Goal: Information Seeking & Learning: Learn about a topic

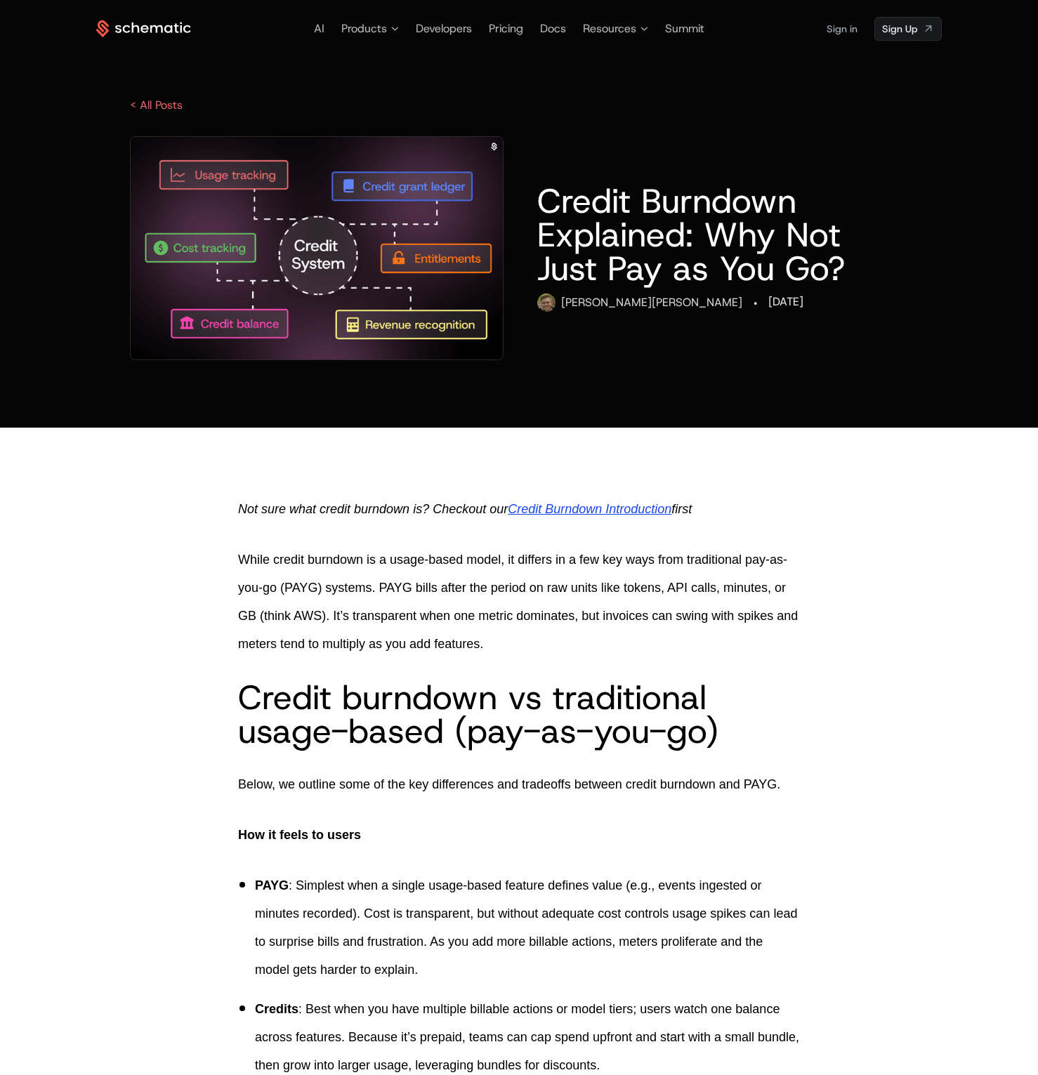
click at [133, 25] on icon at bounding box center [136, 27] width 8 height 11
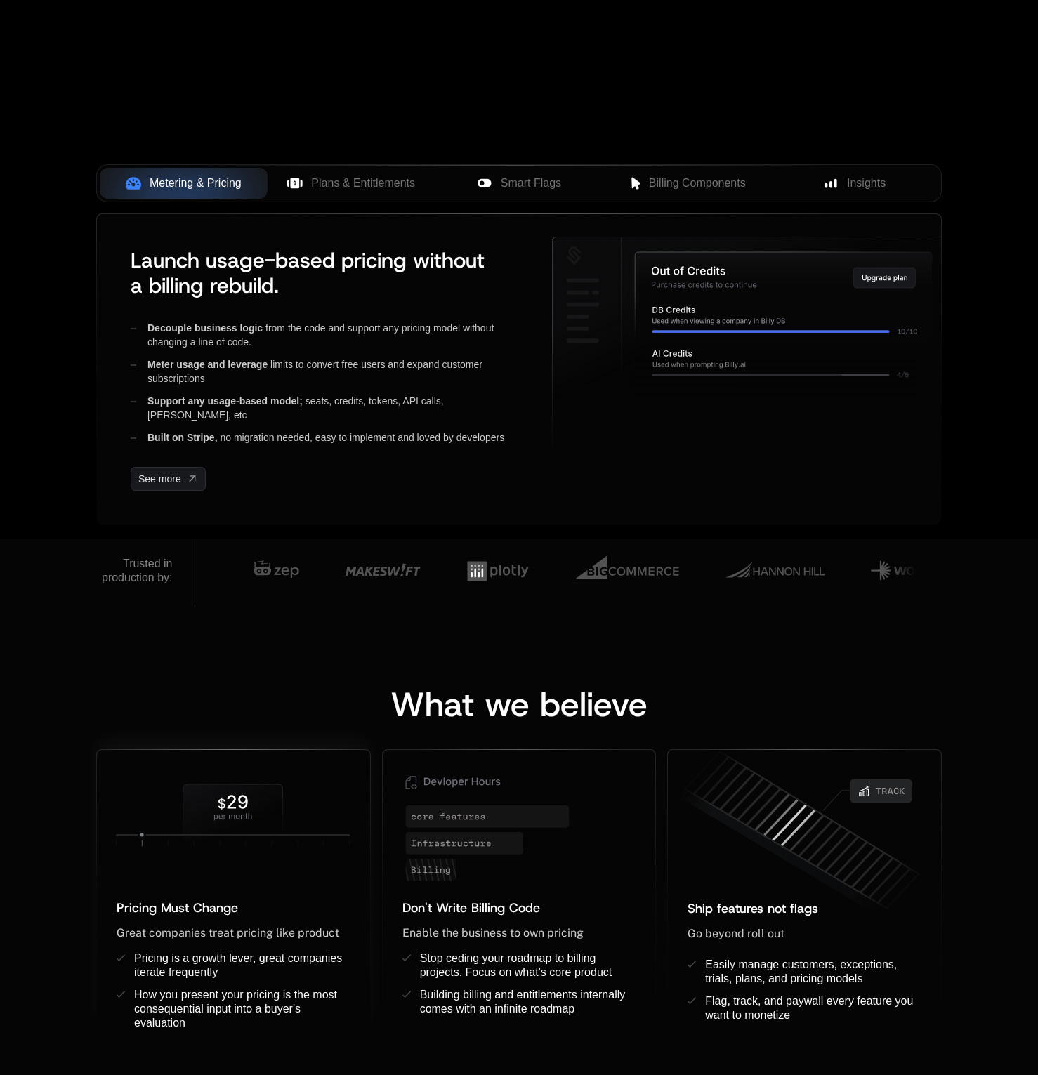
scroll to position [691, 0]
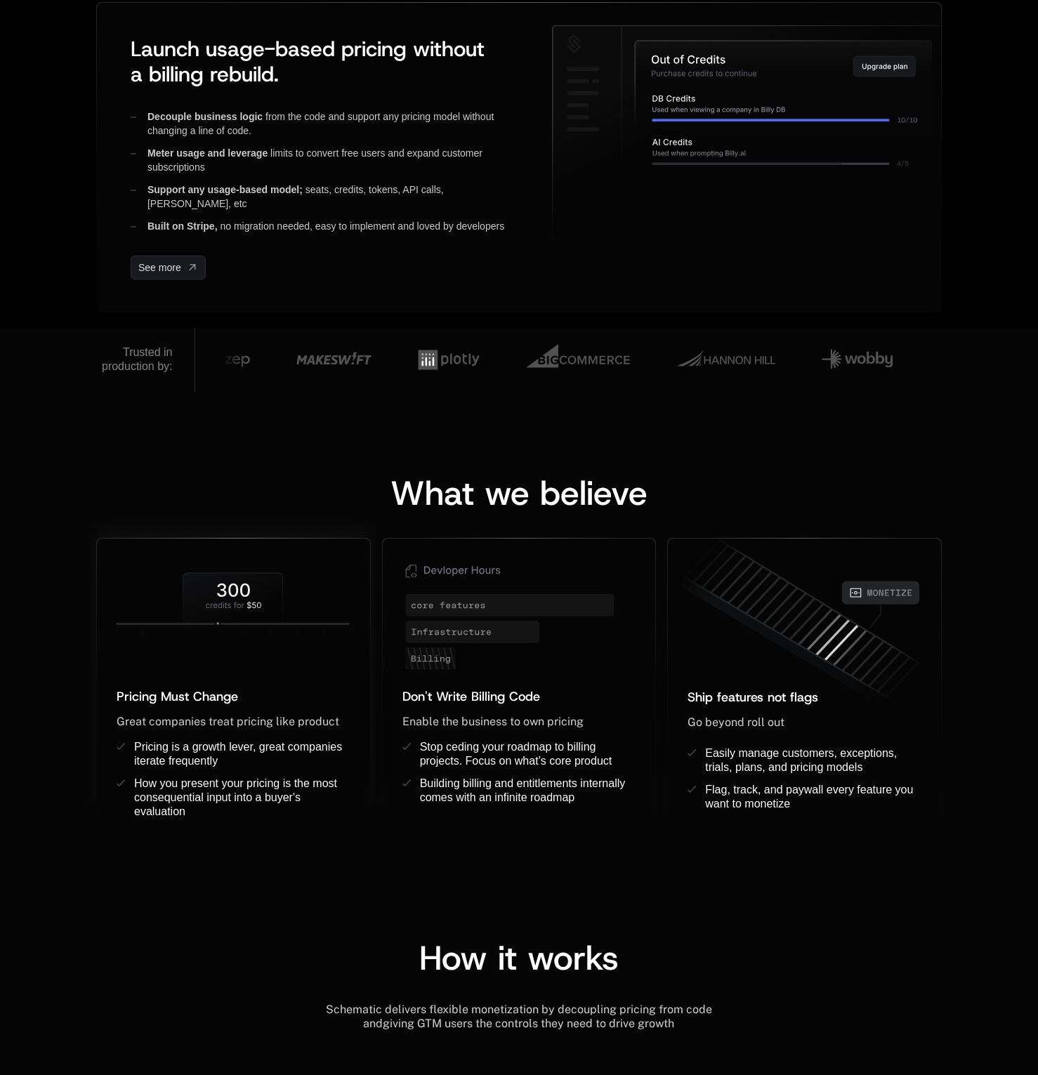
drag, startPoint x: 152, startPoint y: 631, endPoint x: 260, endPoint y: 625, distance: 109.0
click at [260, 625] on icon at bounding box center [233, 603] width 273 height 88
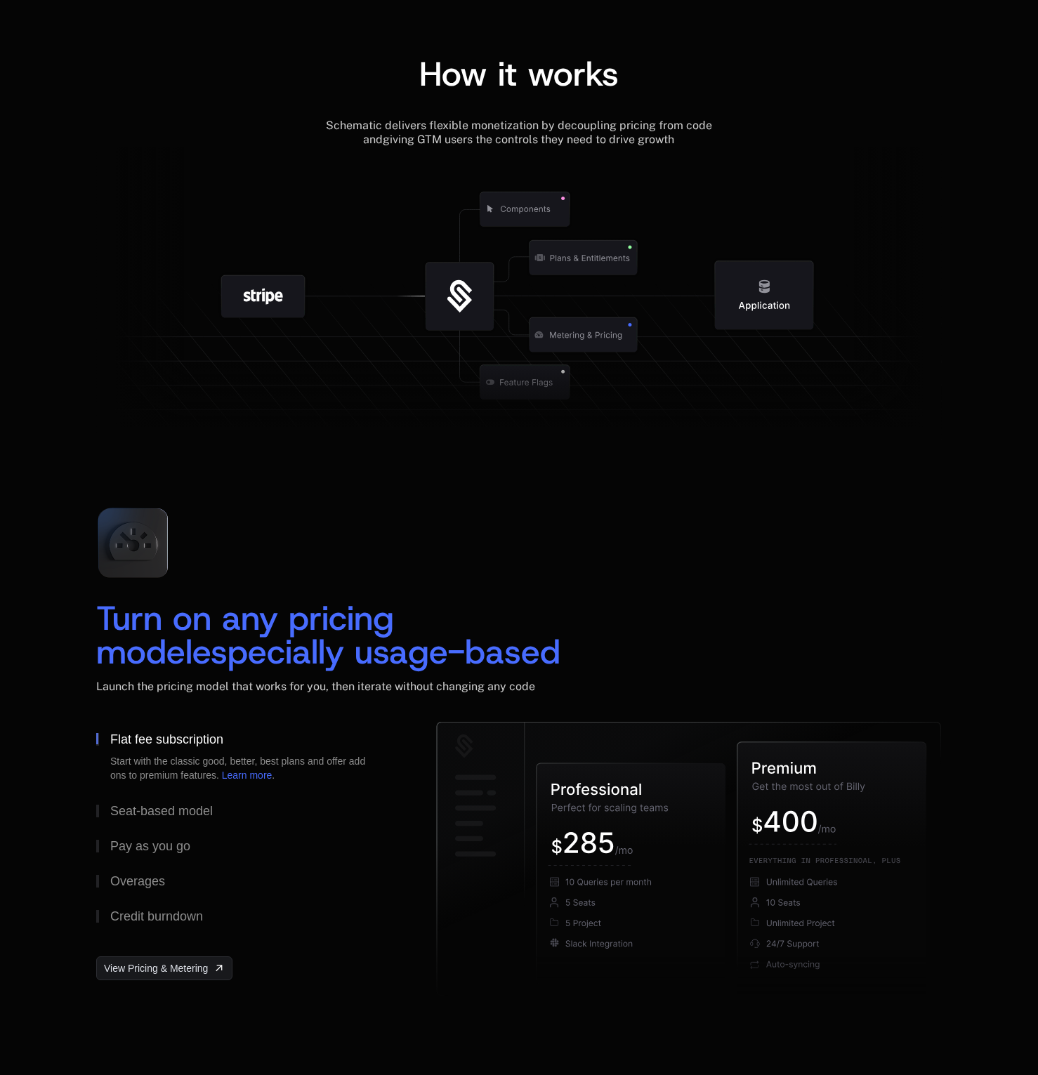
scroll to position [1853, 0]
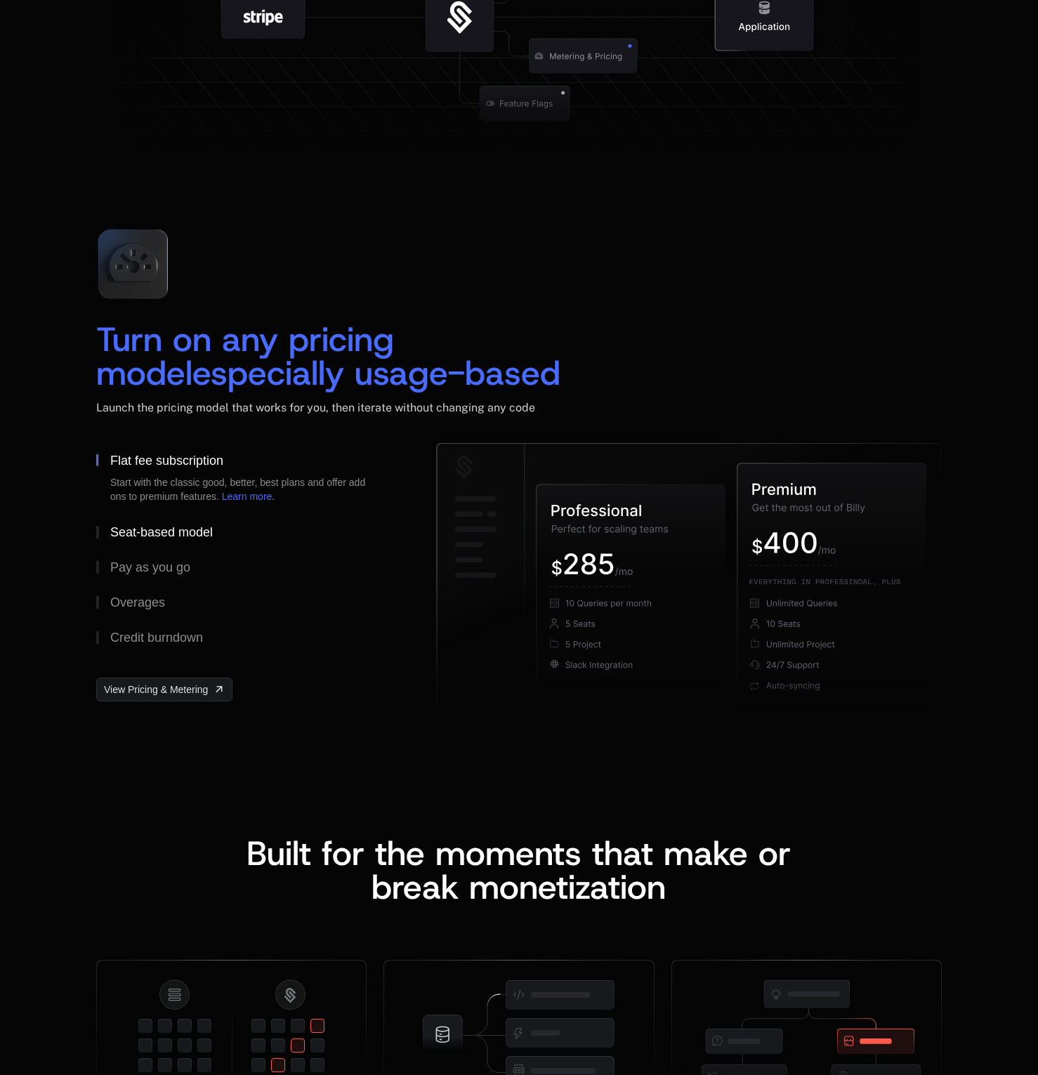
click at [184, 531] on div "Seat-based model" at bounding box center [161, 532] width 102 height 13
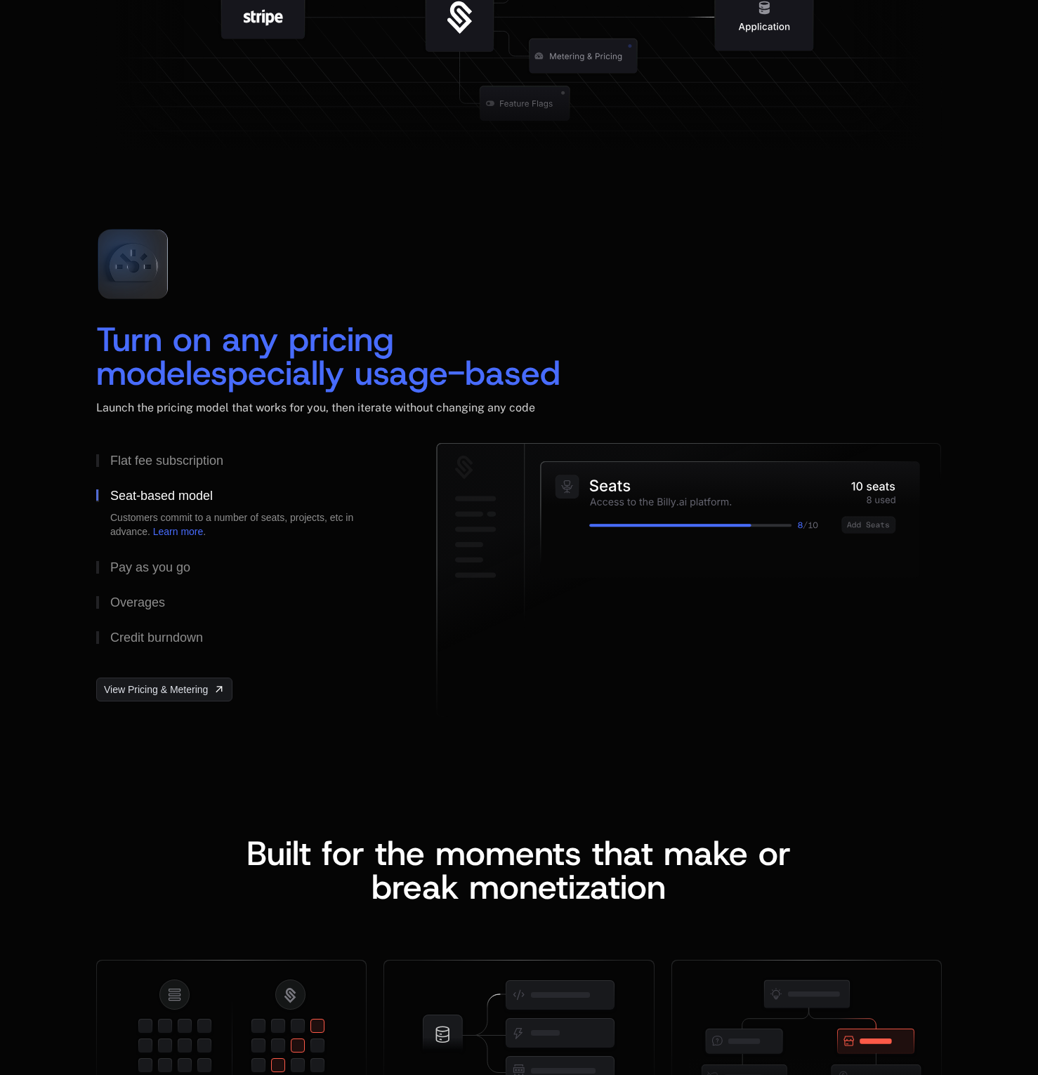
click at [347, 171] on div "Turn on any pricing model especially usage-based Launch the pricing model that …" at bounding box center [519, 470] width 1038 height 618
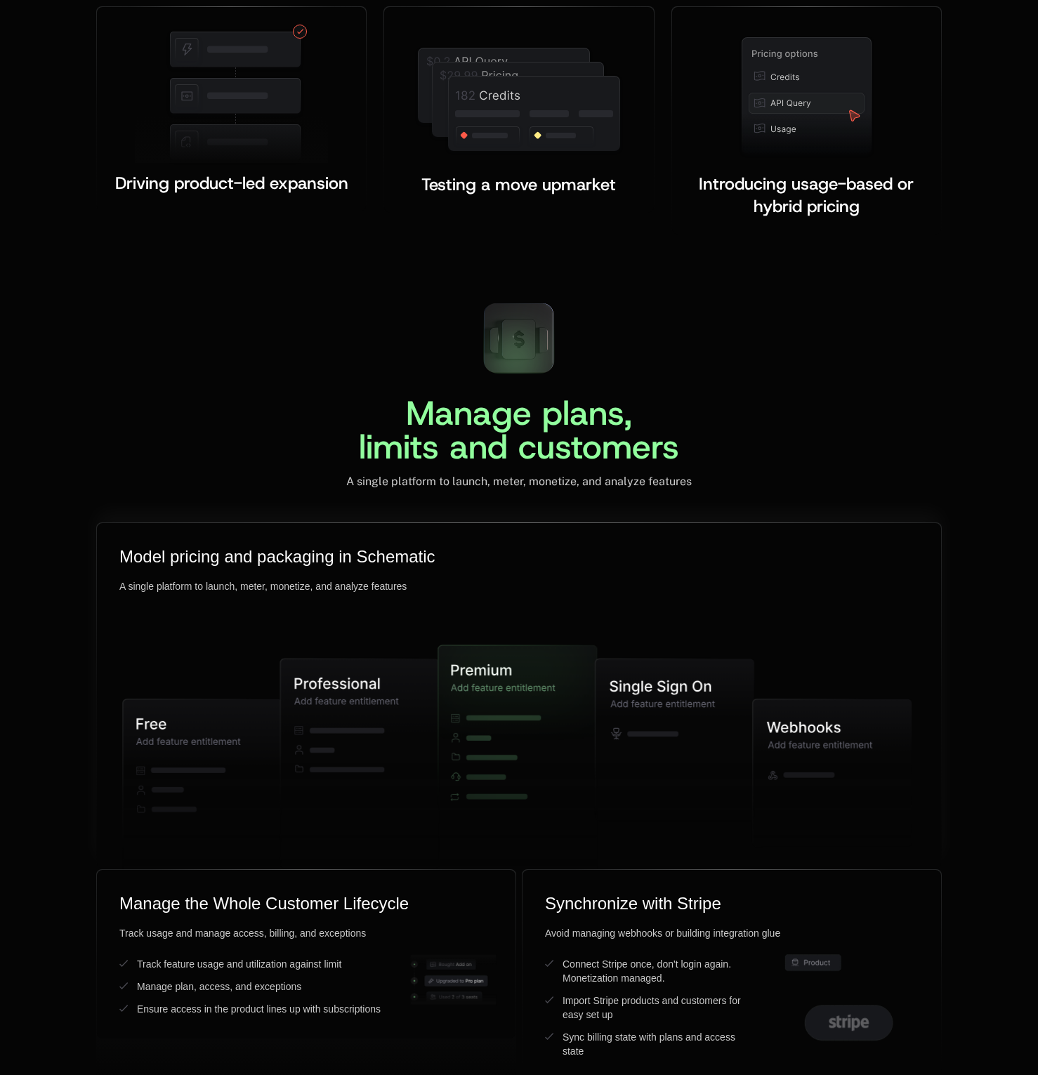
scroll to position [3092, 0]
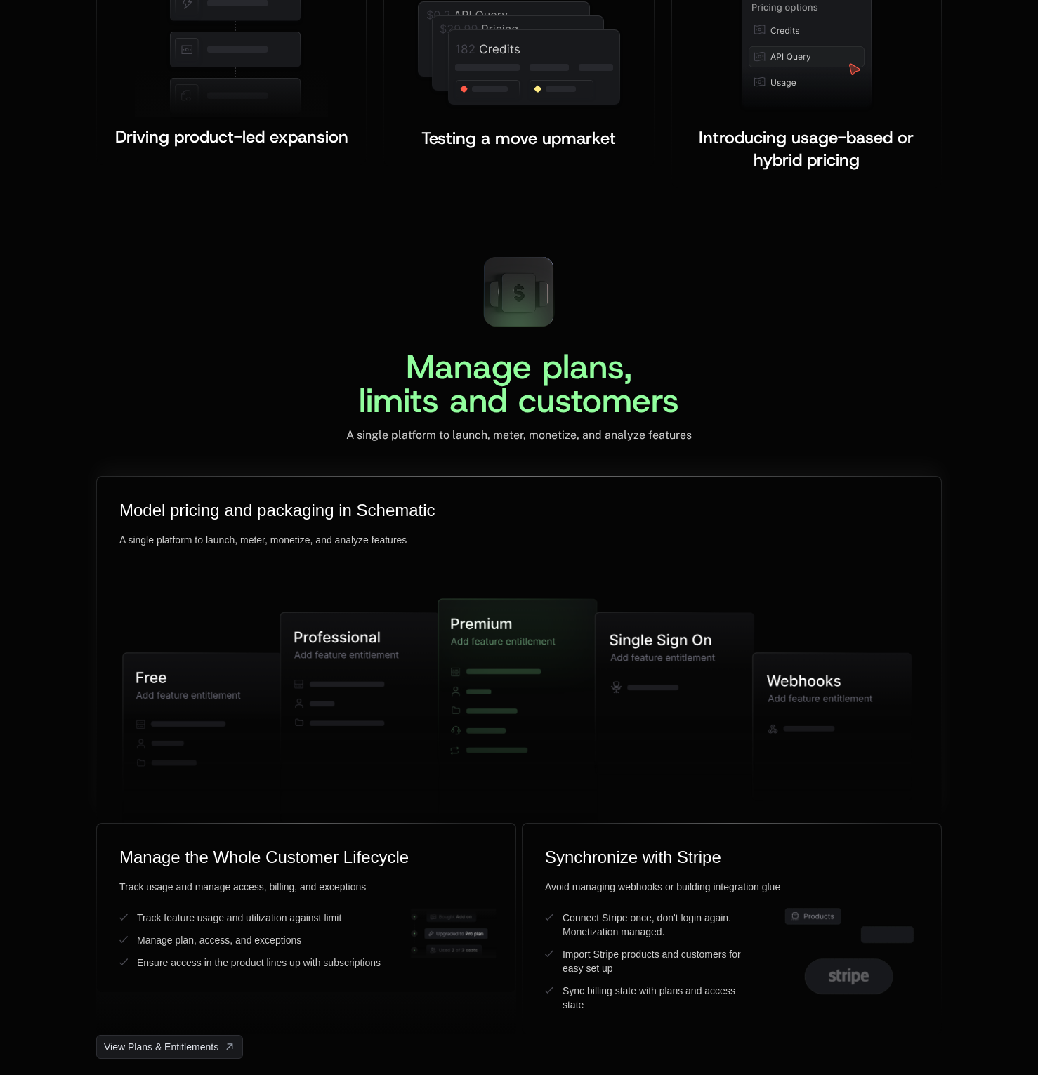
click at [337, 704] on icon at bounding box center [359, 716] width 159 height 209
click at [331, 634] on icon at bounding box center [359, 716] width 159 height 209
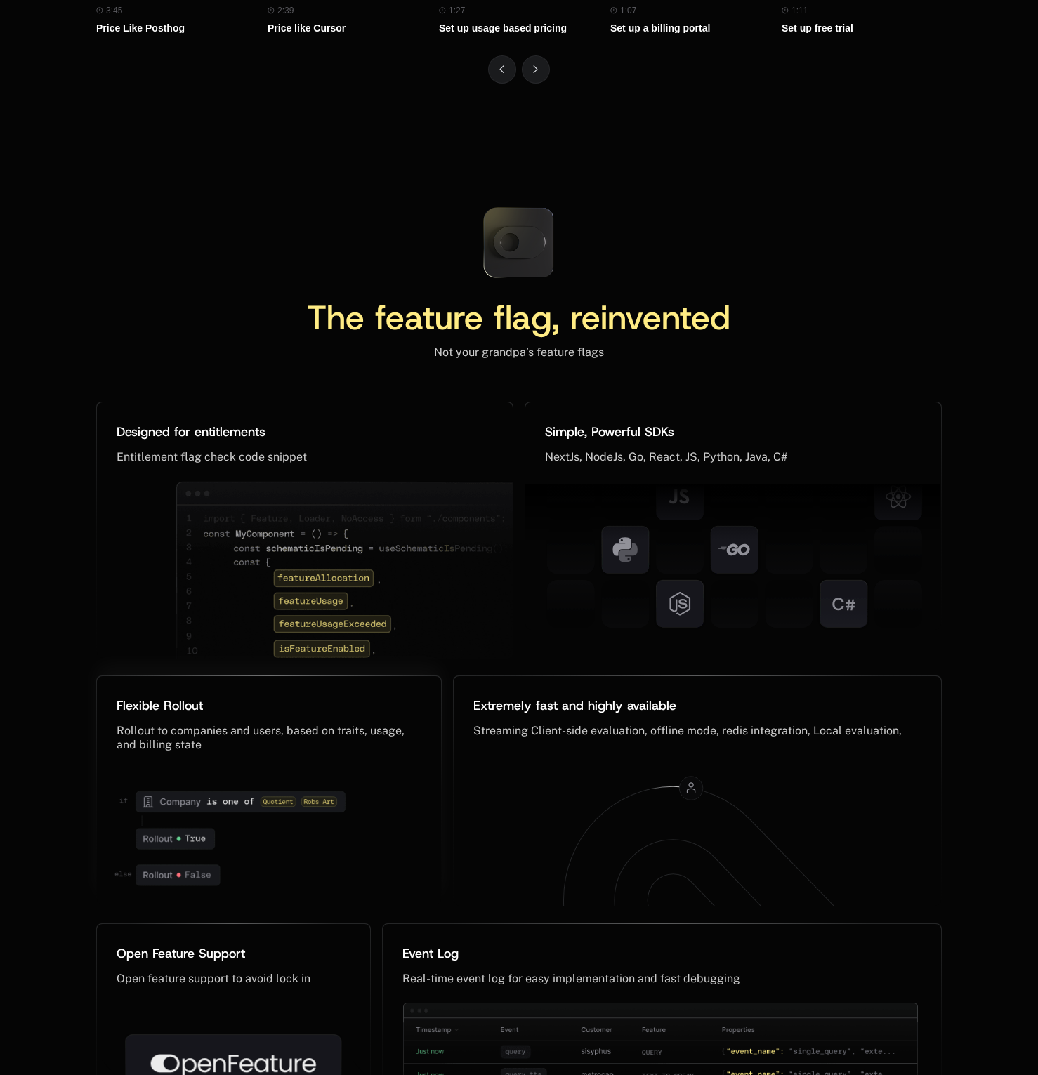
scroll to position [6565, 0]
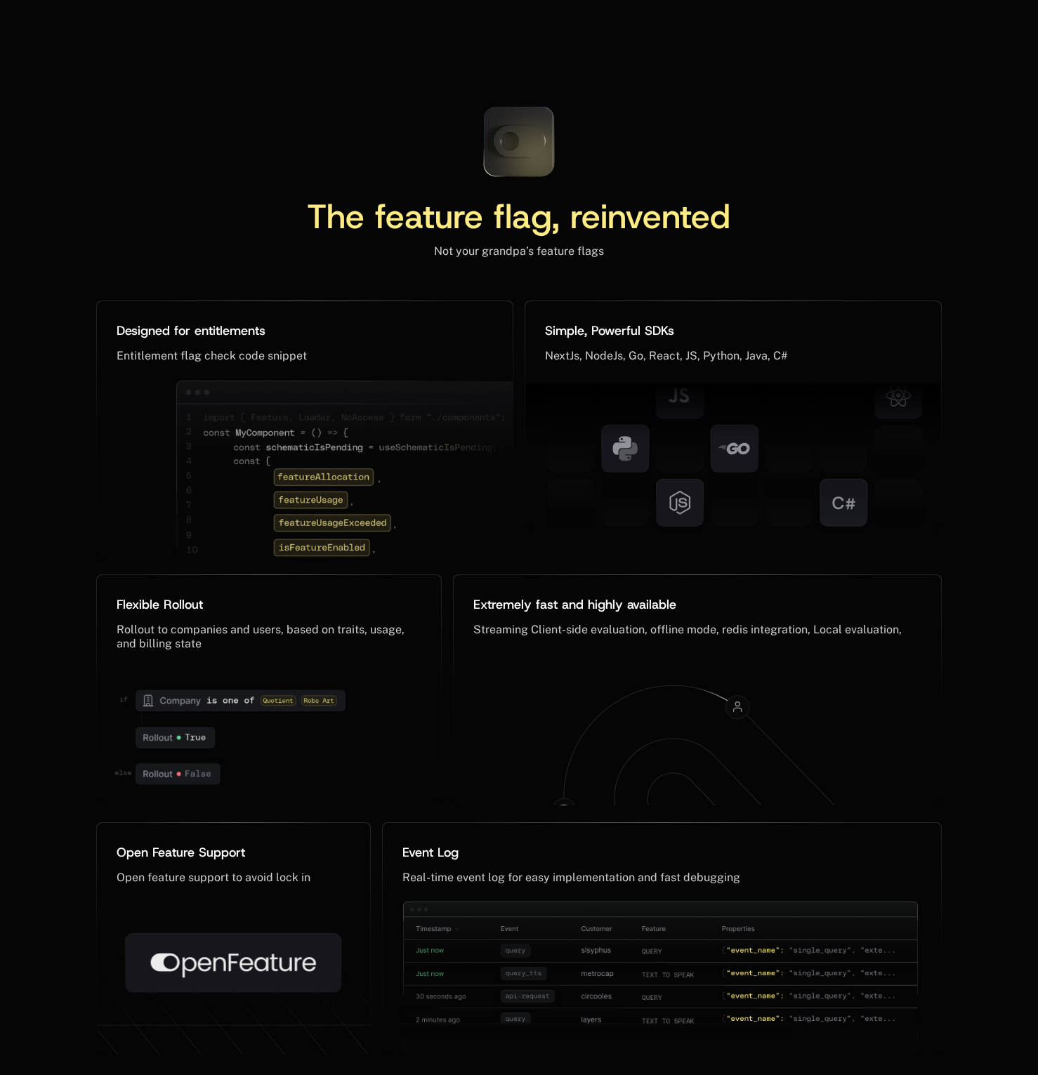
click at [524, 122] on icon at bounding box center [518, 141] width 93 height 93
click at [519, 129] on icon at bounding box center [519, 142] width 52 height 32
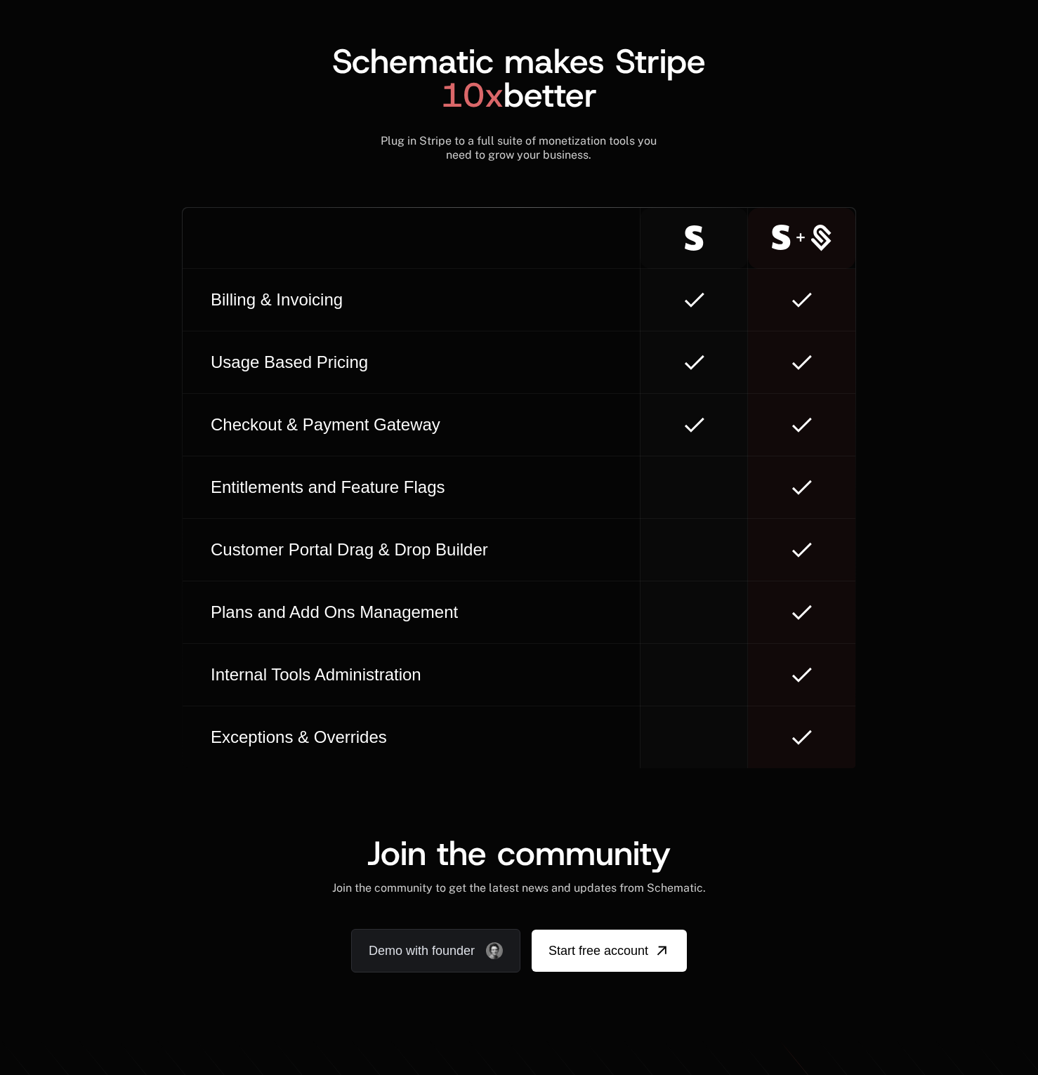
scroll to position [8271, 0]
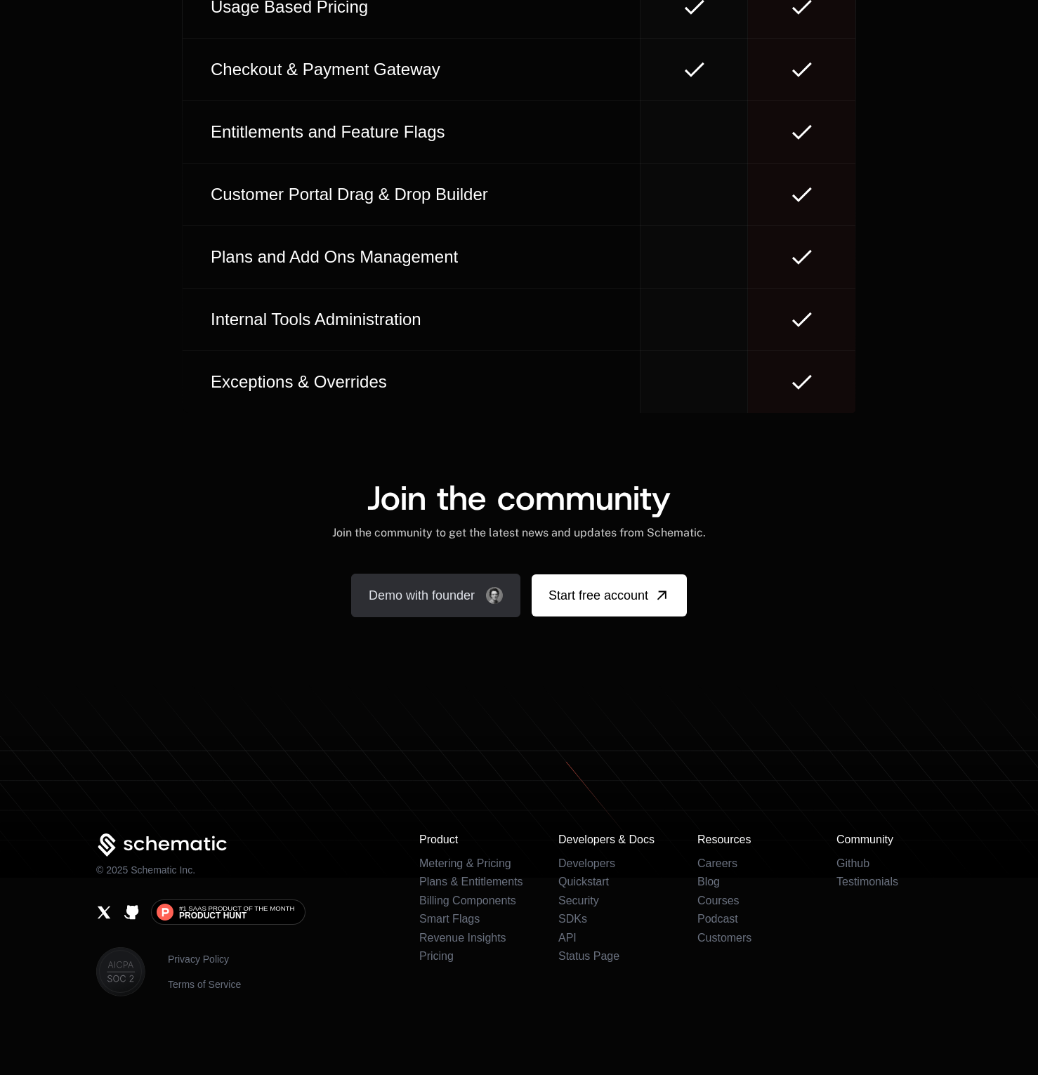
click at [444, 587] on link "Demo with founder" at bounding box center [435, 596] width 169 height 44
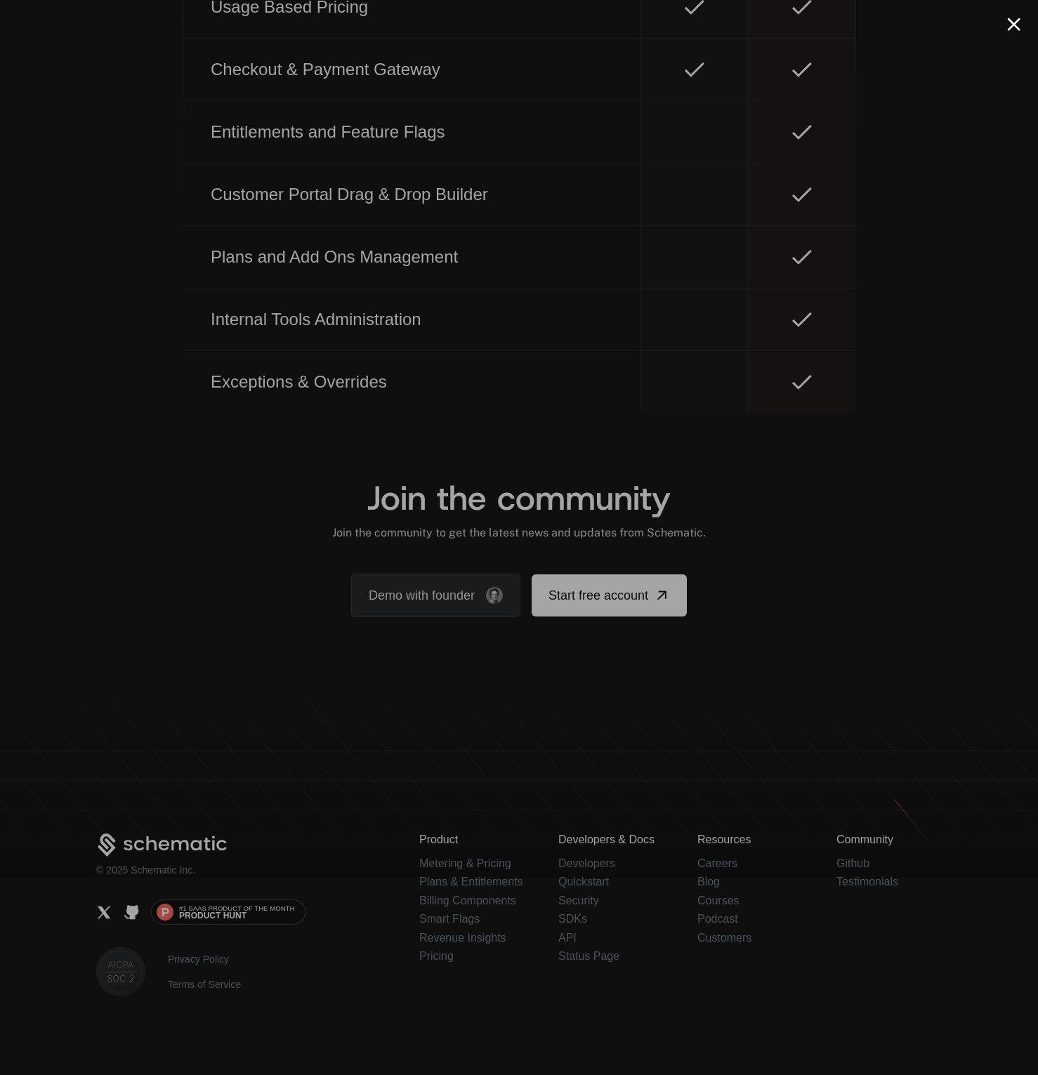
scroll to position [8218, 0]
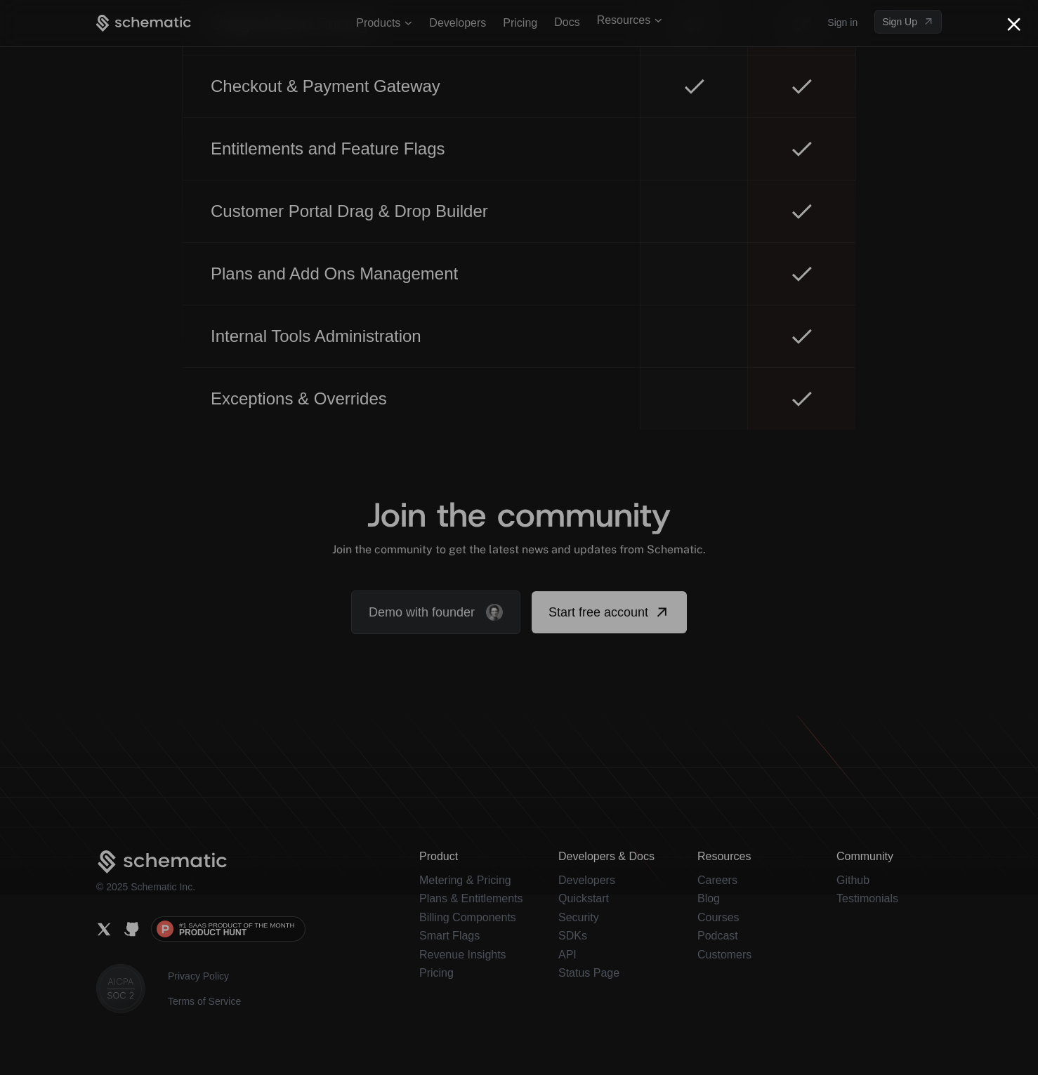
click at [1012, 20] on button "Close modal" at bounding box center [1013, 24] width 13 height 13
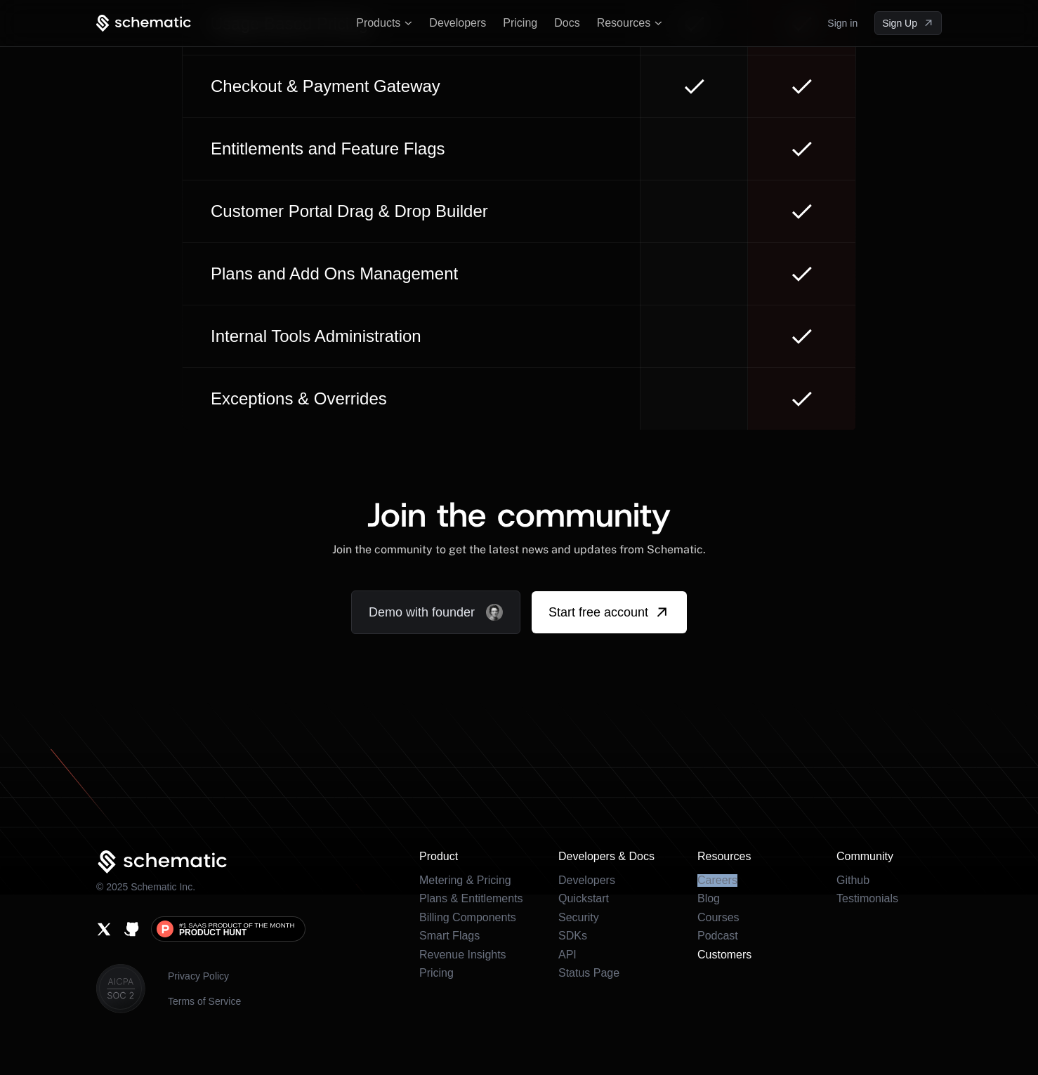
click at [722, 948] on link "Customers" at bounding box center [724, 954] width 54 height 12
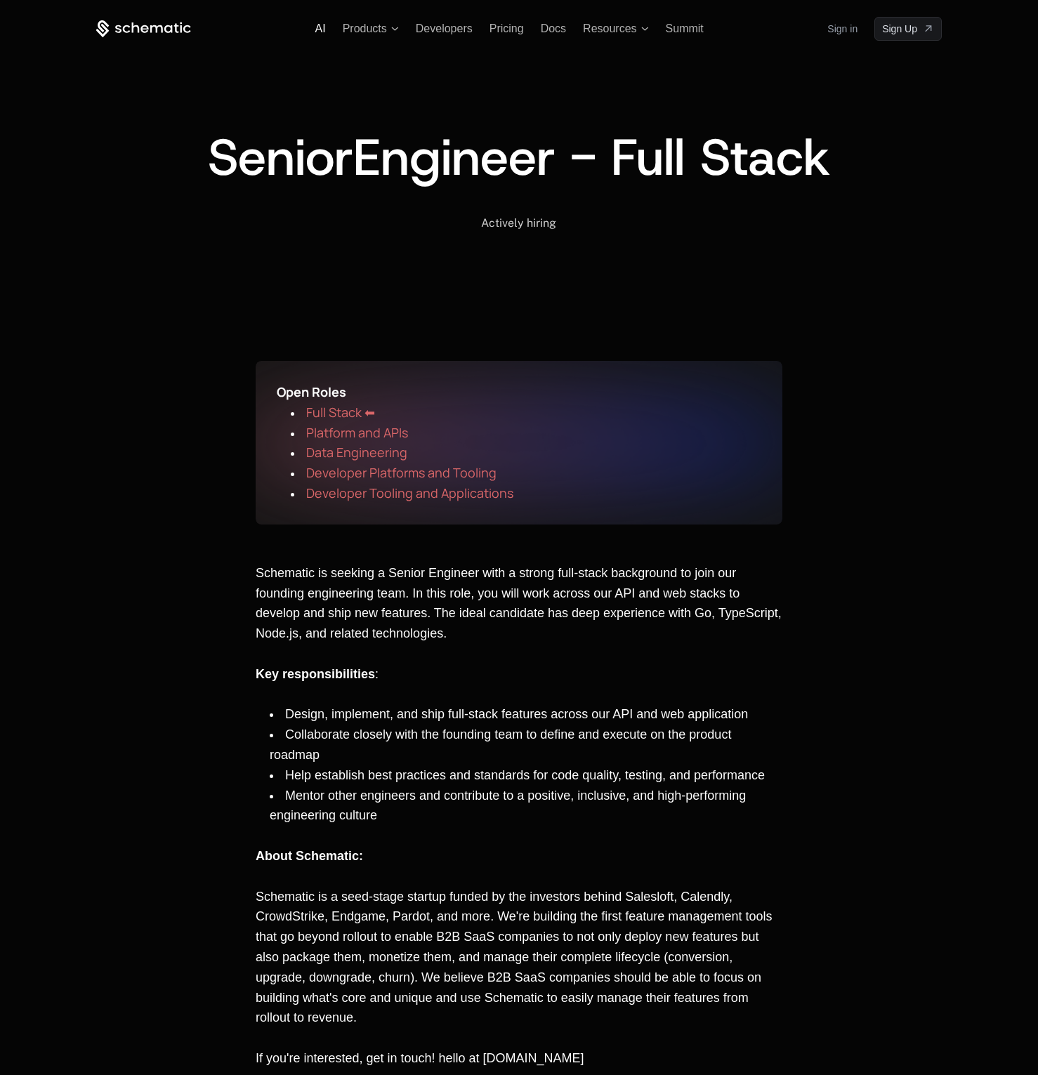
click at [319, 32] on span "AI" at bounding box center [320, 28] width 11 height 12
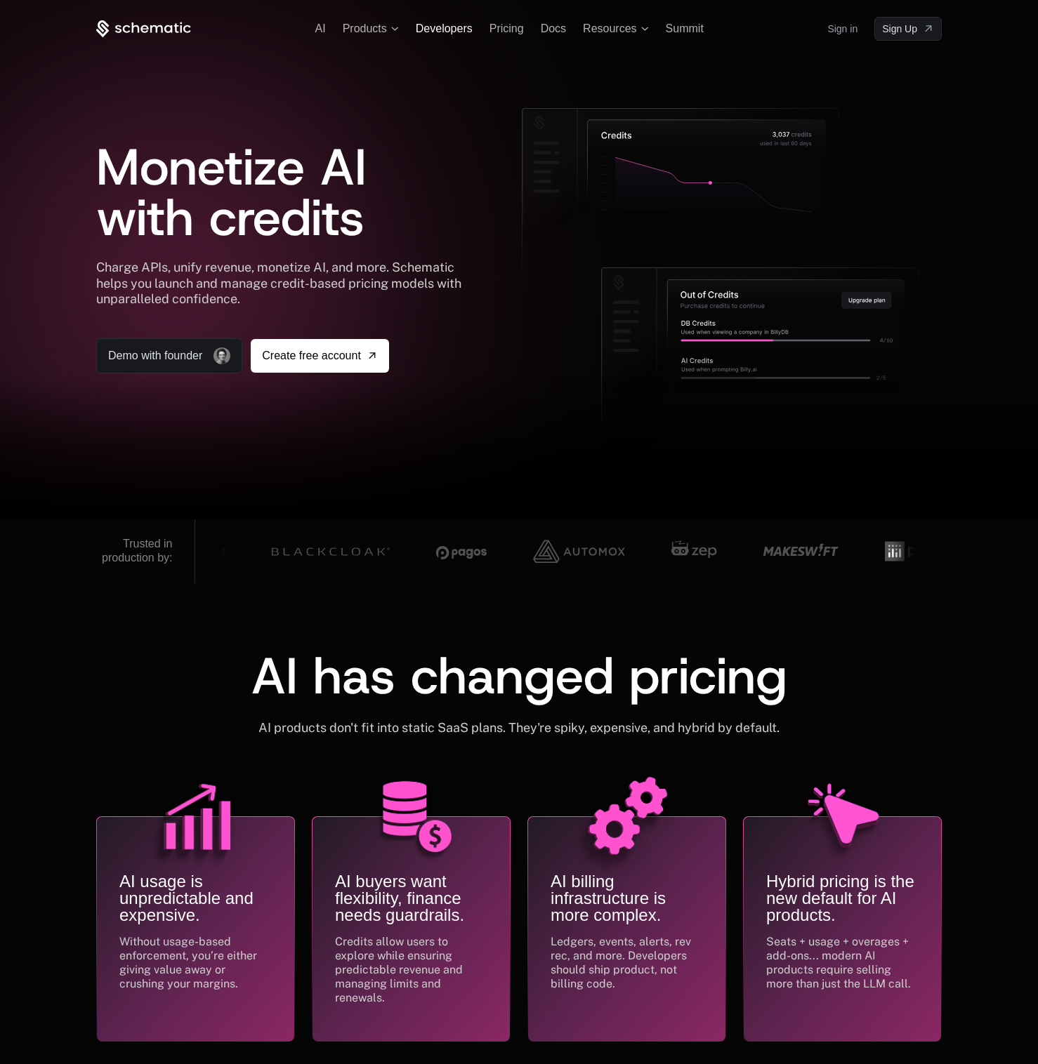
click at [442, 26] on span "Developers" at bounding box center [444, 28] width 57 height 12
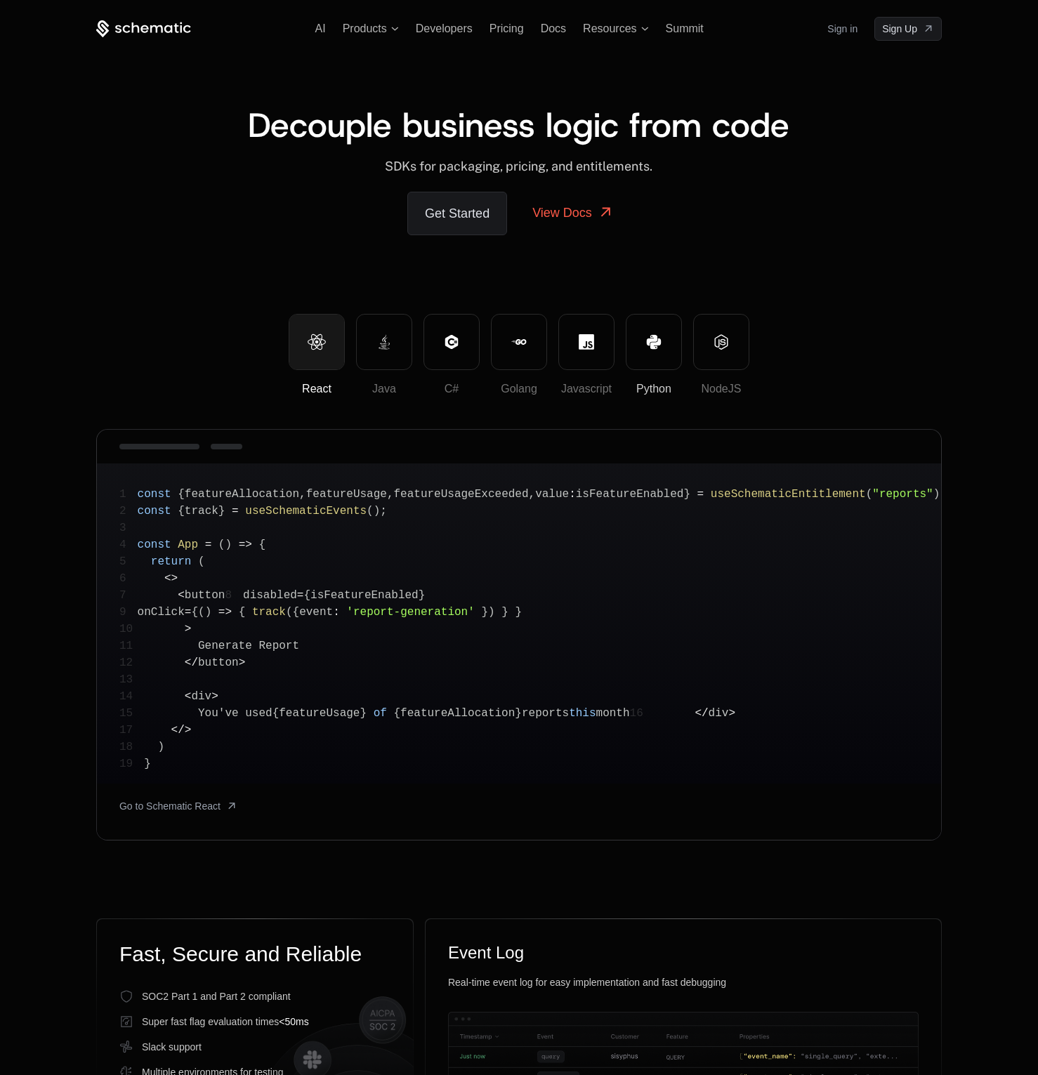
click at [649, 341] on icon at bounding box center [651, 339] width 11 height 11
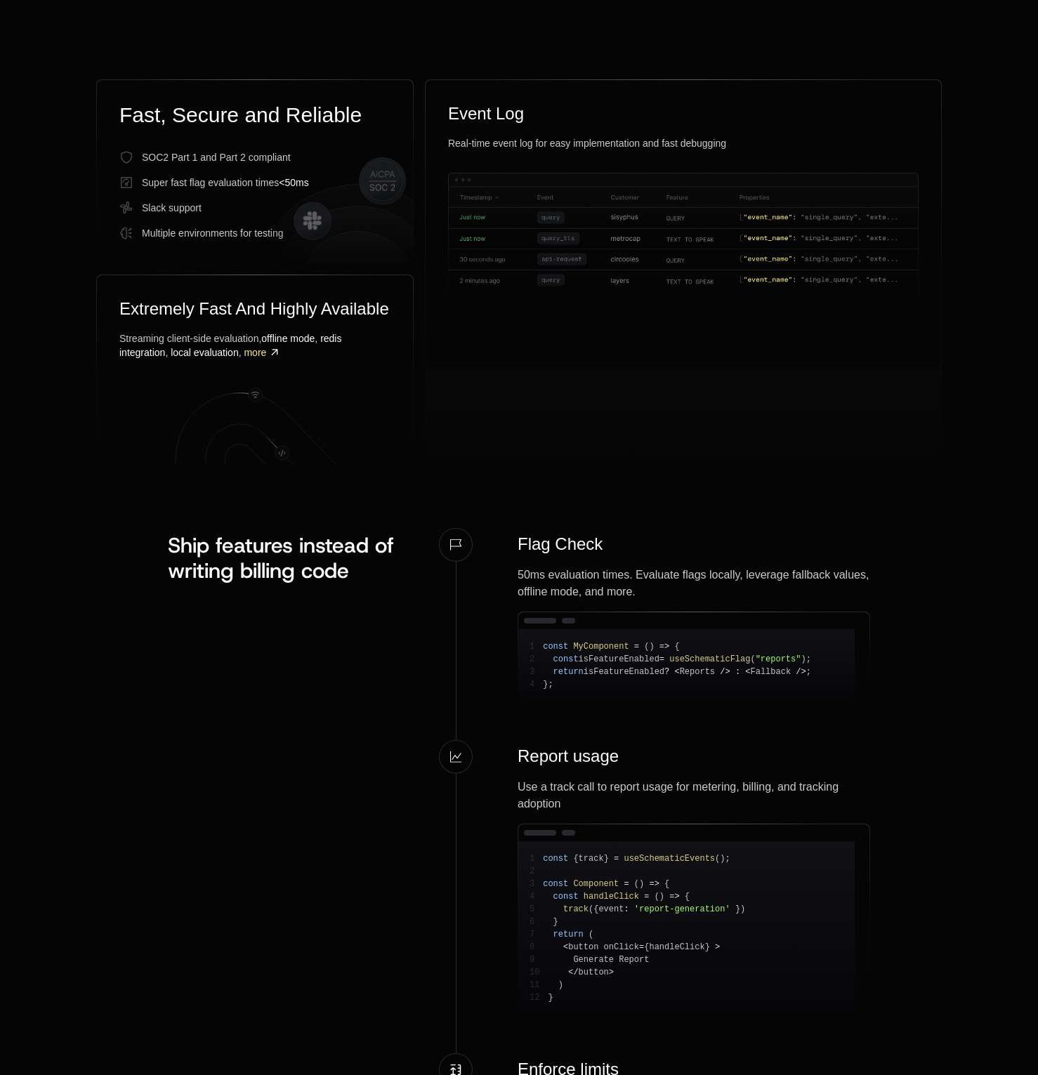
scroll to position [1173, 0]
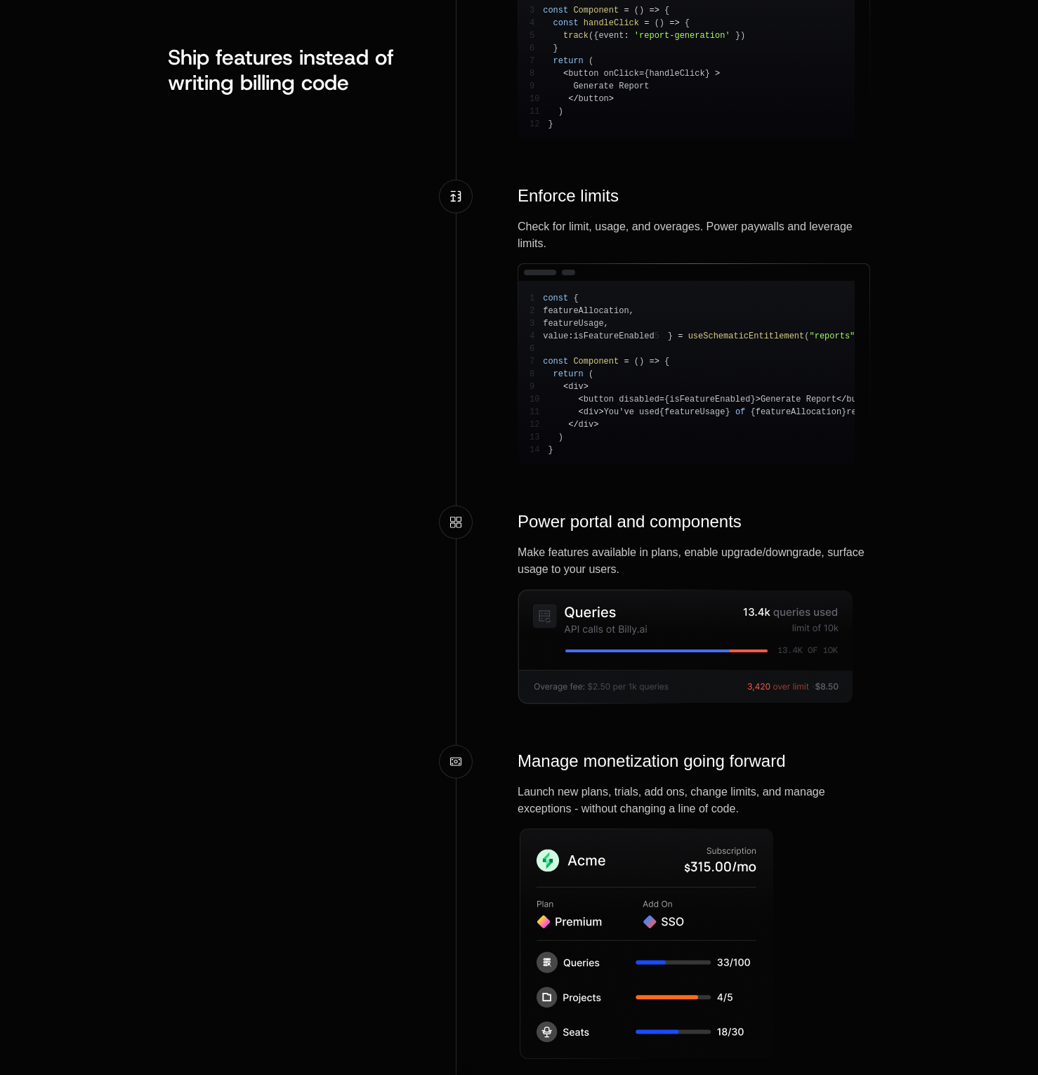
drag, startPoint x: 241, startPoint y: 533, endPoint x: 255, endPoint y: 526, distance: 16.0
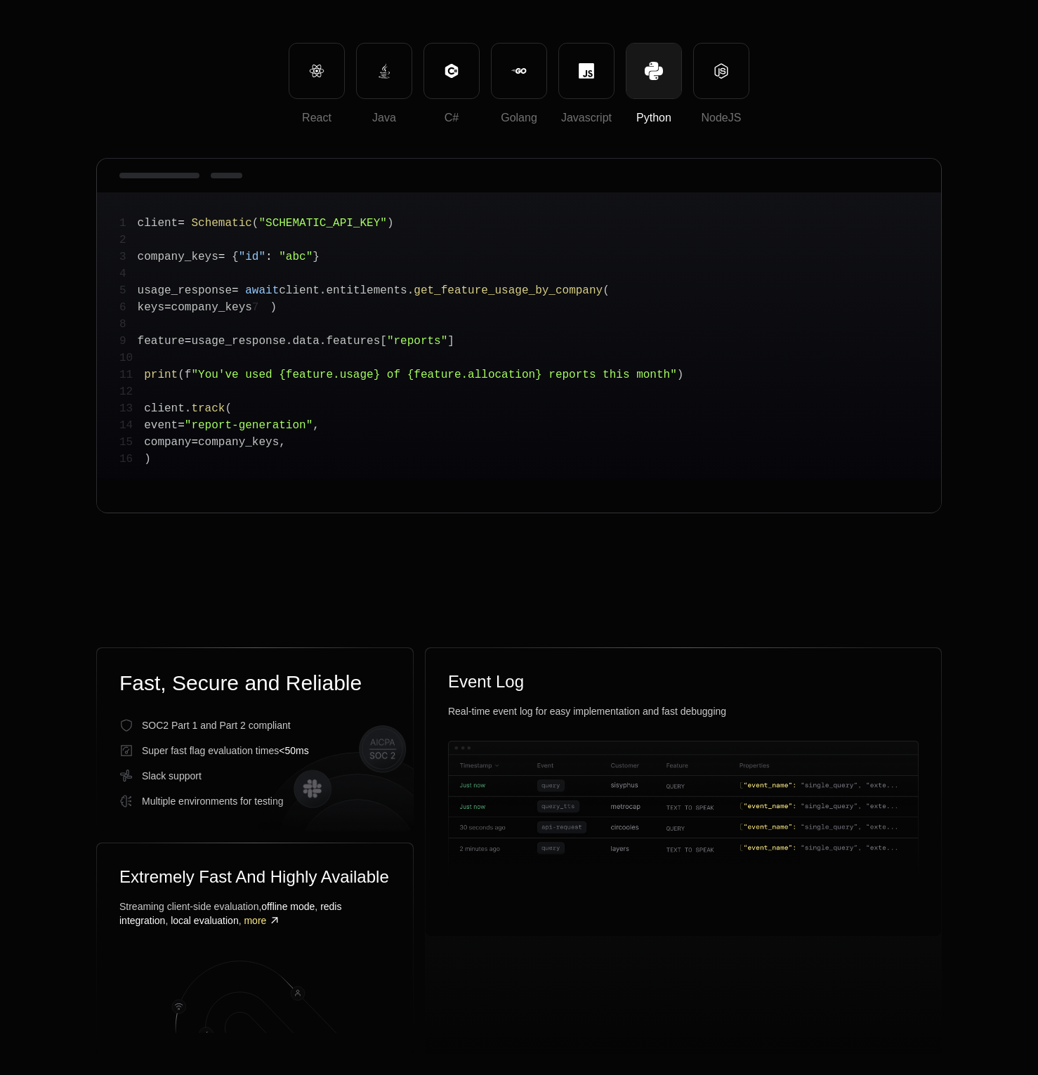
scroll to position [0, 0]
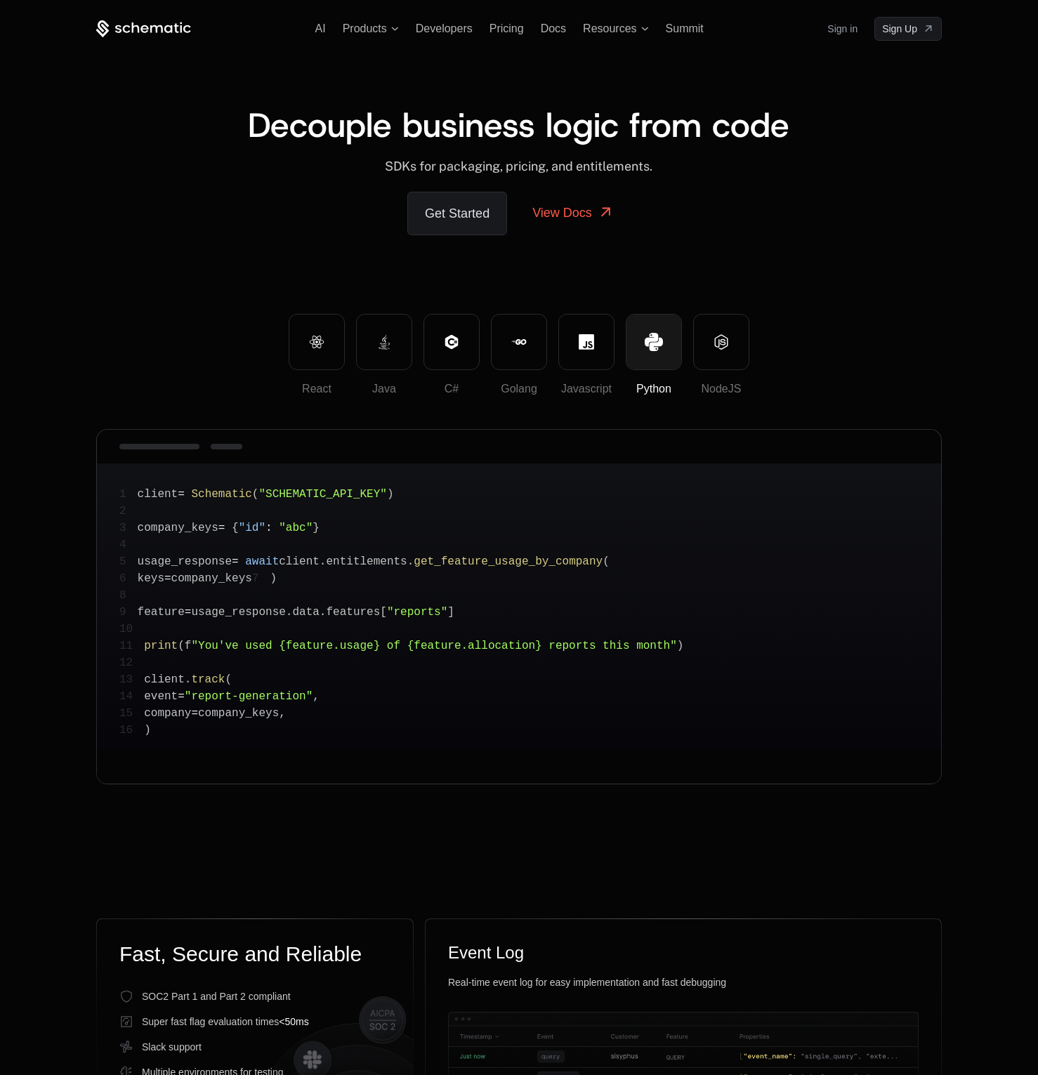
drag, startPoint x: 220, startPoint y: 524, endPoint x: 196, endPoint y: 518, distance: 24.7
click at [213, 526] on span "company_keys" at bounding box center [178, 528] width 81 height 13
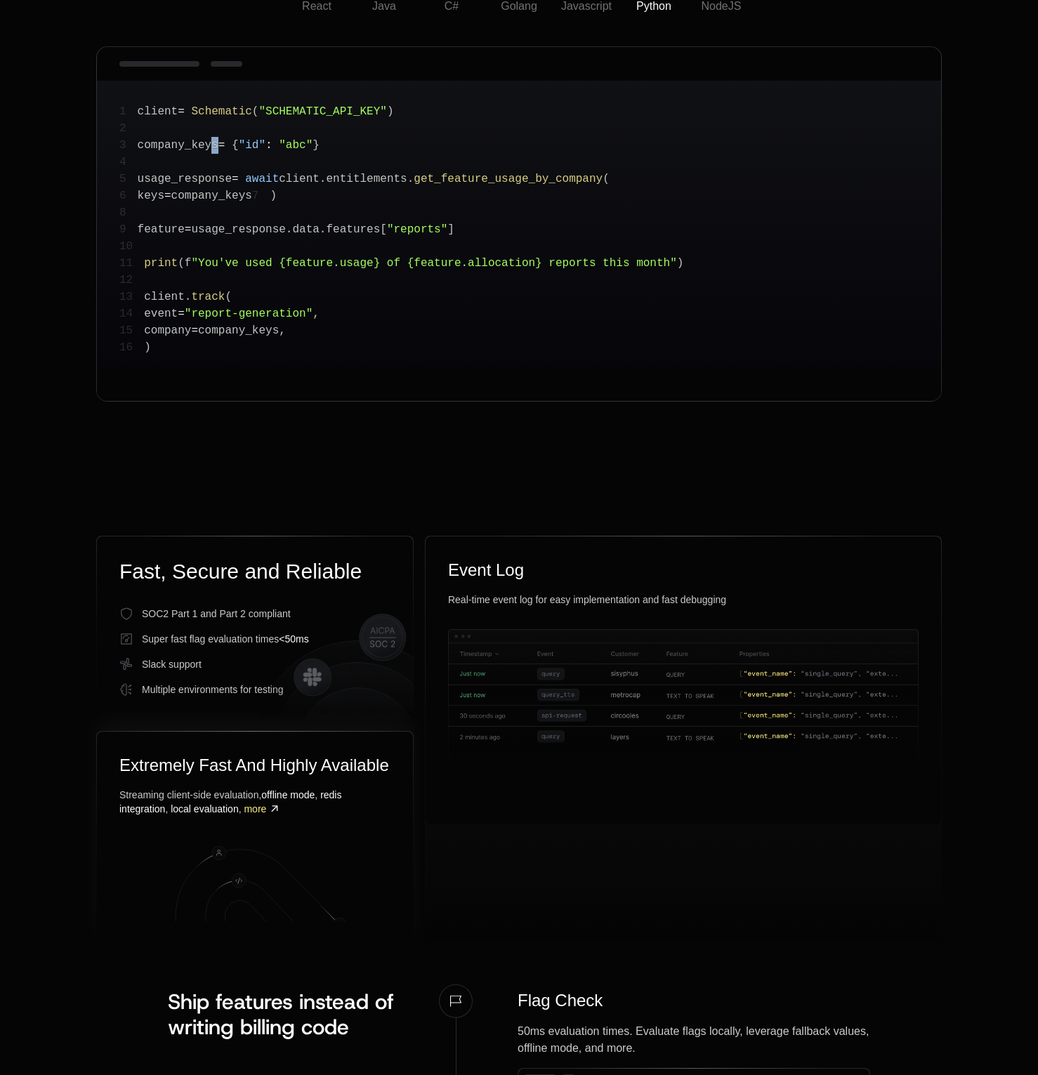
scroll to position [700, 0]
